Goal: Navigation & Orientation: Find specific page/section

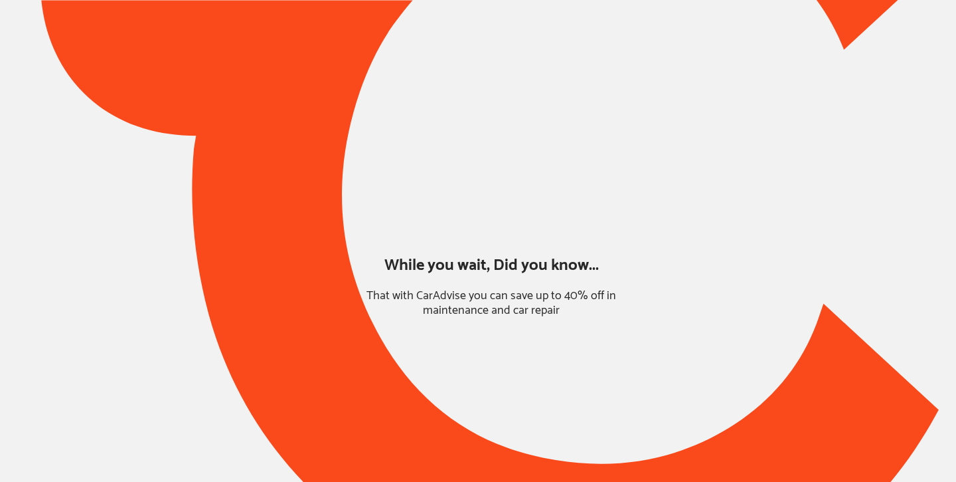
type input "*****"
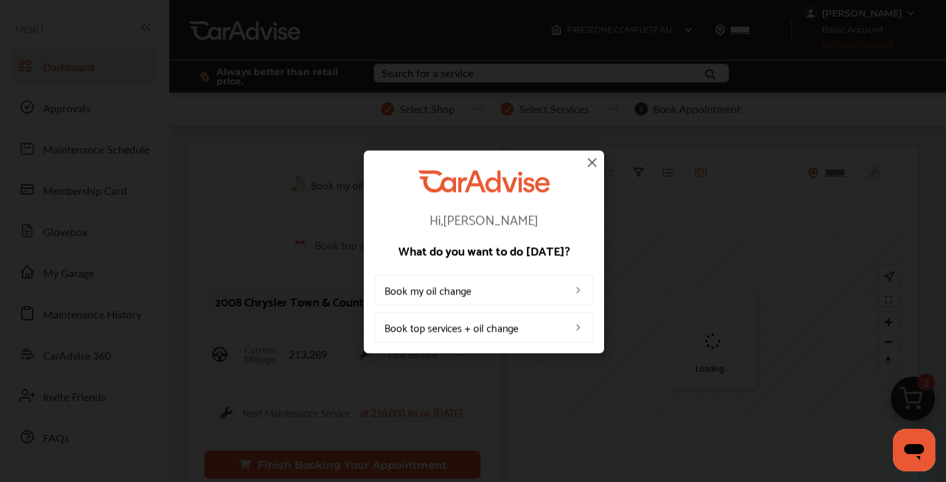
click at [589, 160] on img at bounding box center [592, 162] width 16 height 16
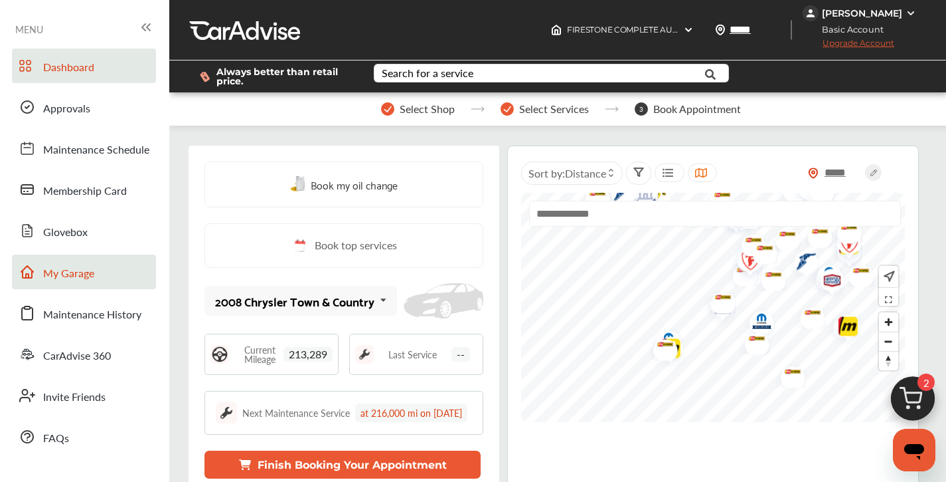
click at [91, 268] on span "My Garage" at bounding box center [68, 273] width 51 height 17
